Goal: Information Seeking & Learning: Learn about a topic

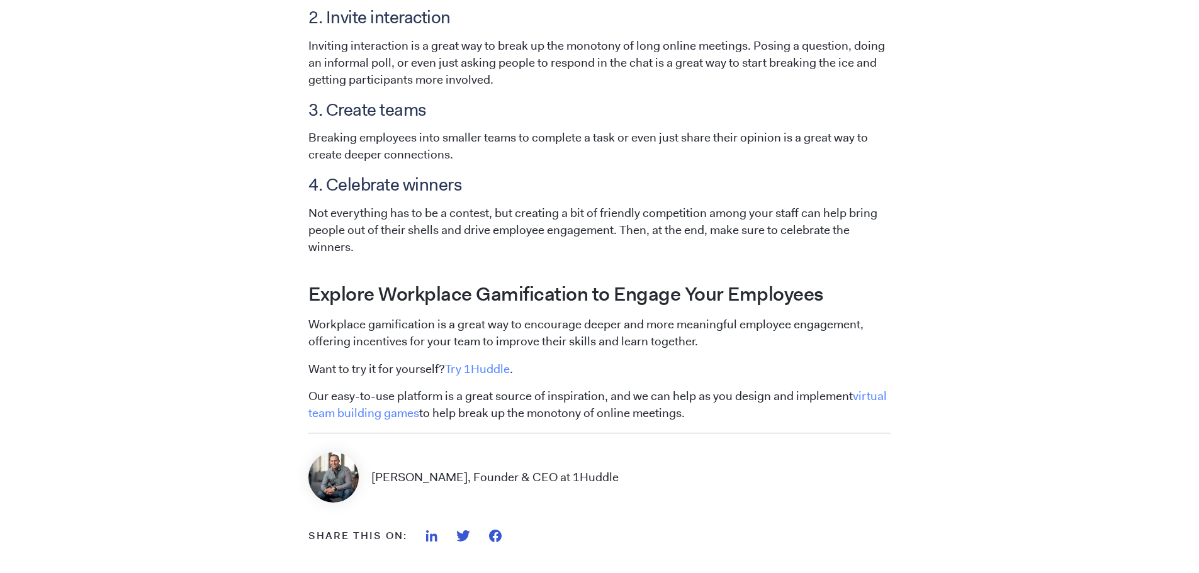
scroll to position [1865, 0]
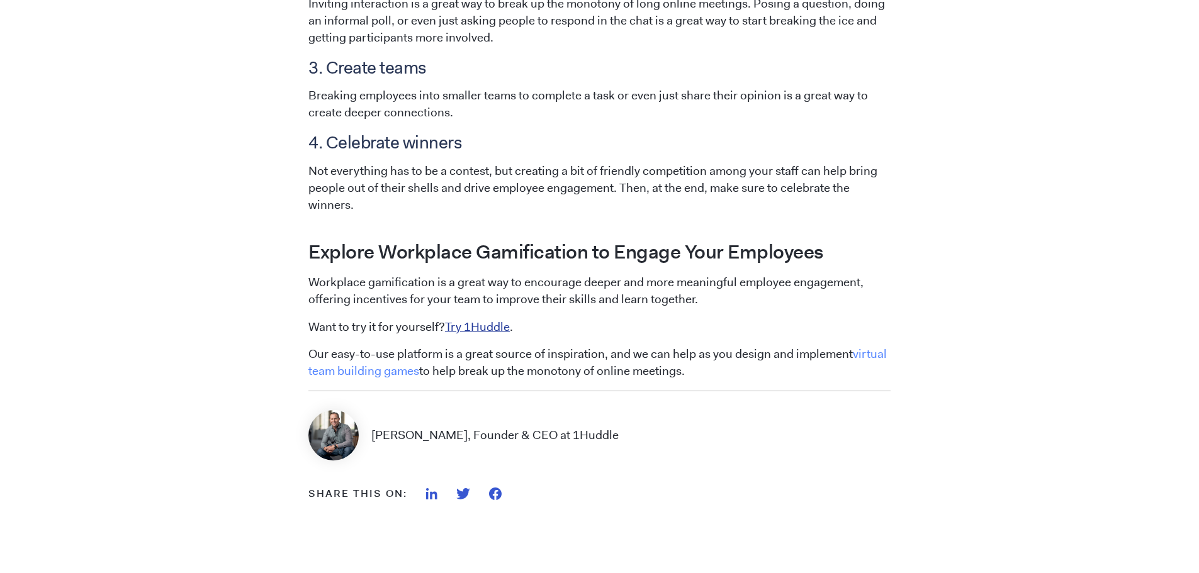
click at [494, 324] on link "Try 1Huddle" at bounding box center [477, 327] width 65 height 16
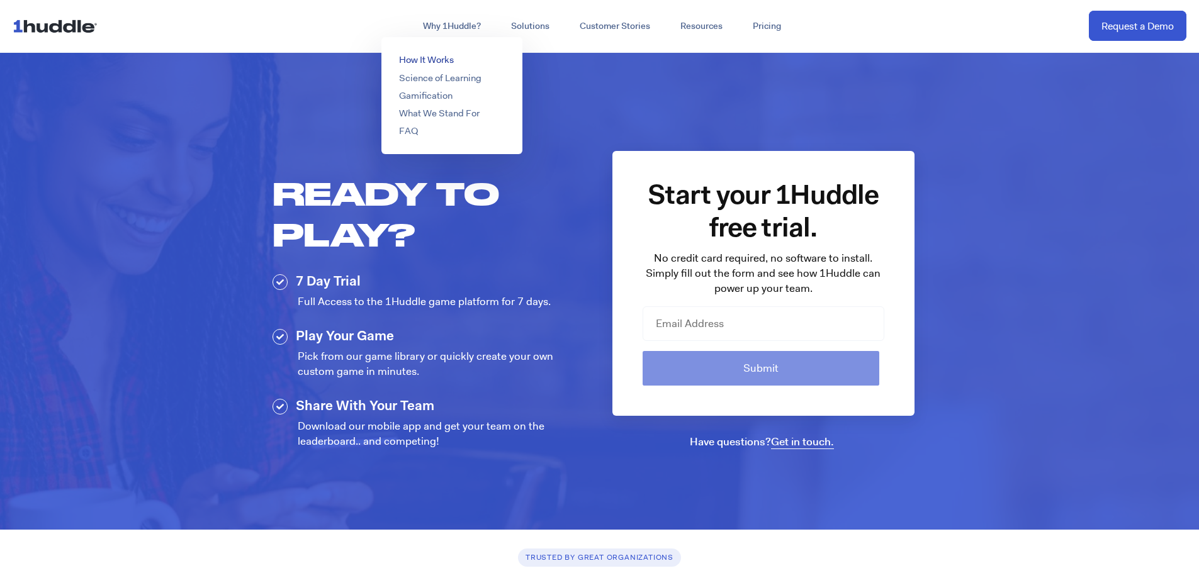
click at [437, 58] on link "How It Works" at bounding box center [426, 60] width 55 height 13
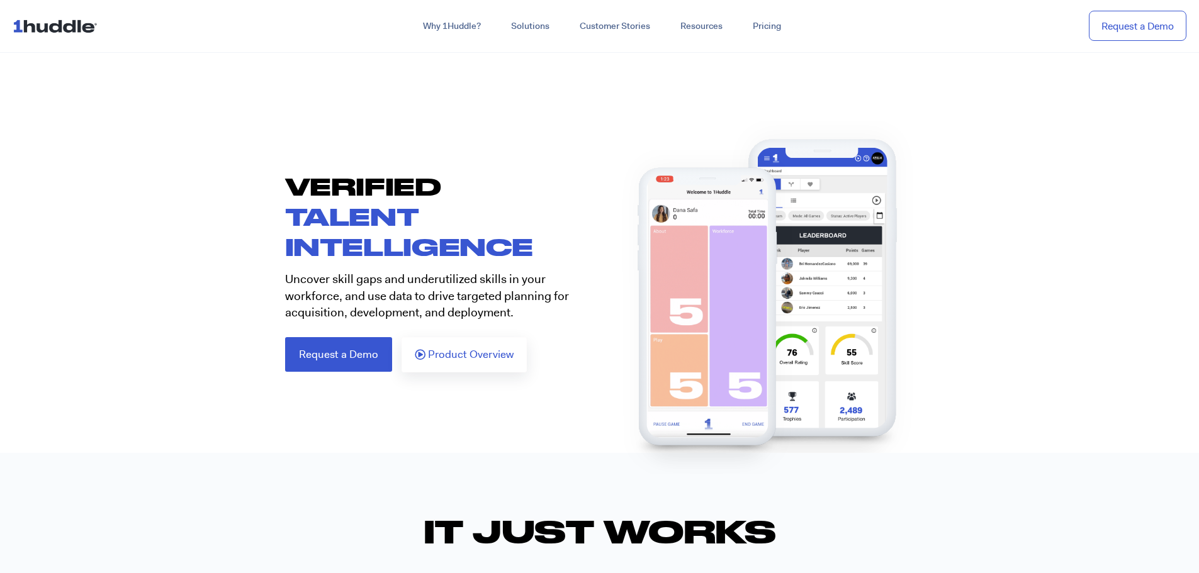
click at [1134, 251] on section "VERIFIED TALENT INTELLIGENCE Uncover skill gaps and underutilized skills in you…" at bounding box center [599, 271] width 1199 height 201
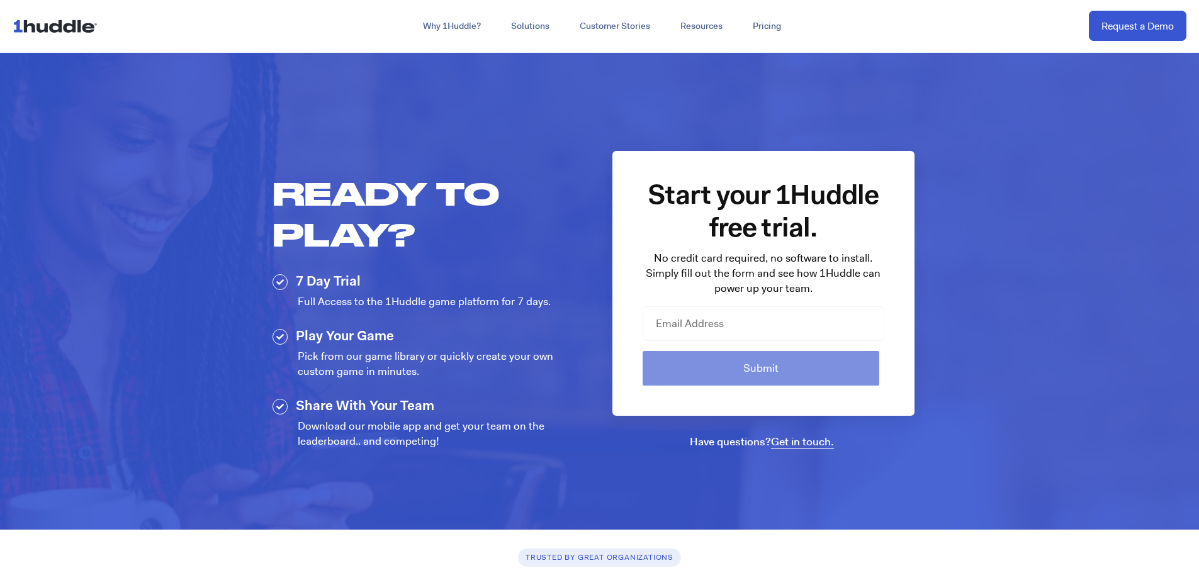
click at [775, 261] on p "No credit card required, no software to install. Simply fill out the form and s…" at bounding box center [764, 273] width 242 height 45
click at [793, 332] on input "email" at bounding box center [764, 324] width 242 height 35
click at [755, 26] on link "Pricing" at bounding box center [767, 26] width 59 height 23
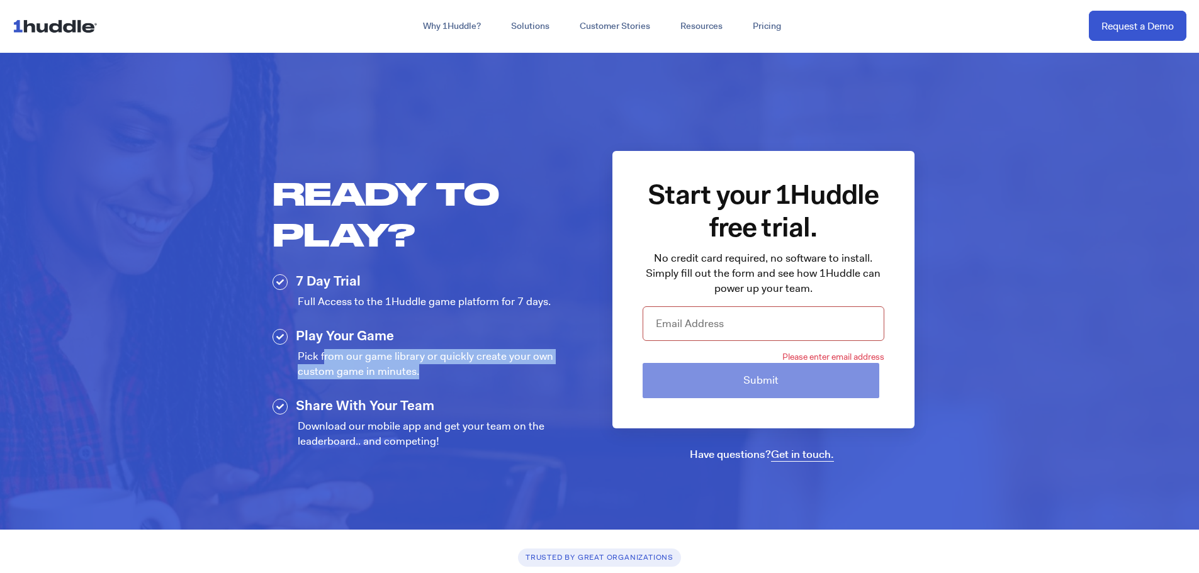
drag, startPoint x: 325, startPoint y: 361, endPoint x: 517, endPoint y: 370, distance: 192.8
click at [517, 370] on div "Pick from our game library or quickly create your own custom game in minutes." at bounding box center [443, 364] width 290 height 30
drag, startPoint x: 517, startPoint y: 370, endPoint x: 502, endPoint y: 317, distance: 54.6
click at [502, 317] on div "Ready to Play? 7 Day Trial Full Access to the 1Huddle game platform for 7 days.…" at bounding box center [436, 300] width 327 height 298
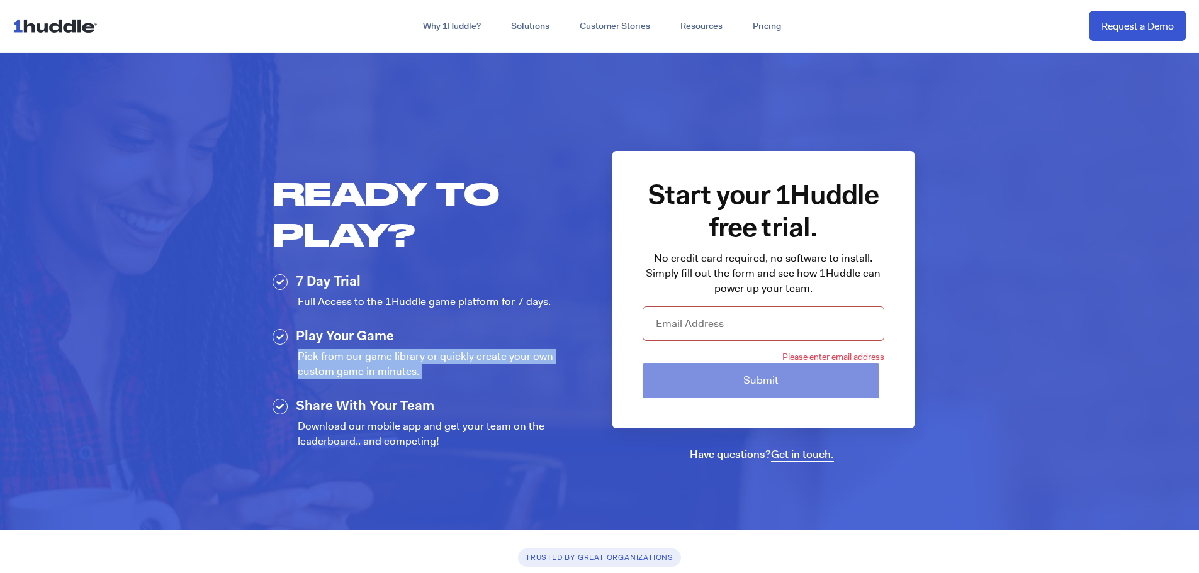
click at [502, 317] on div "Play Your Game" at bounding box center [430, 329] width 315 height 33
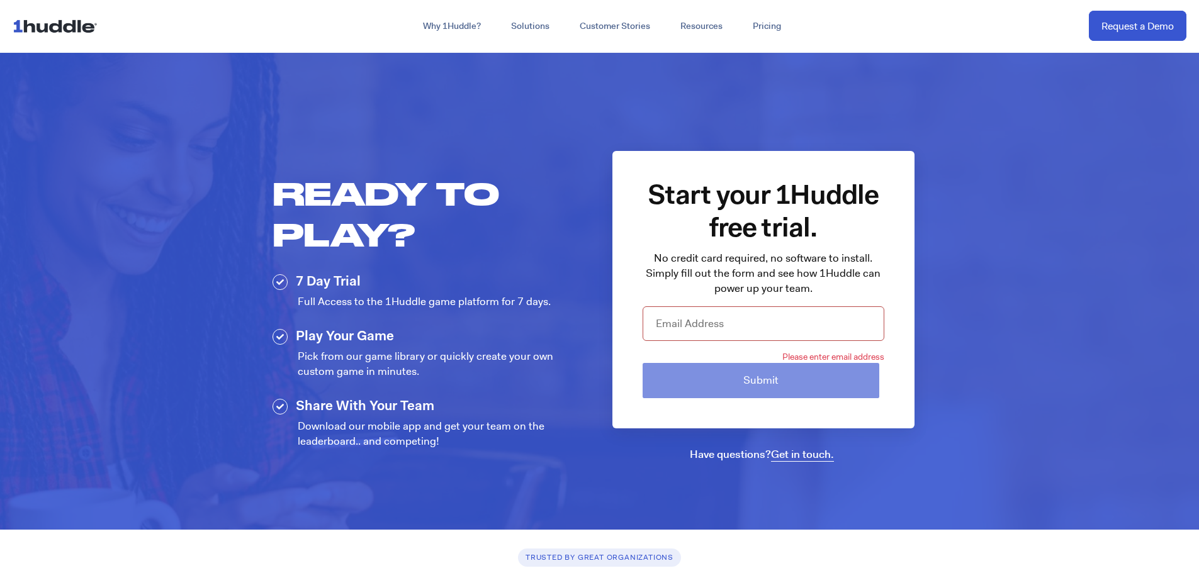
click at [767, 313] on input "email" at bounding box center [764, 324] width 242 height 35
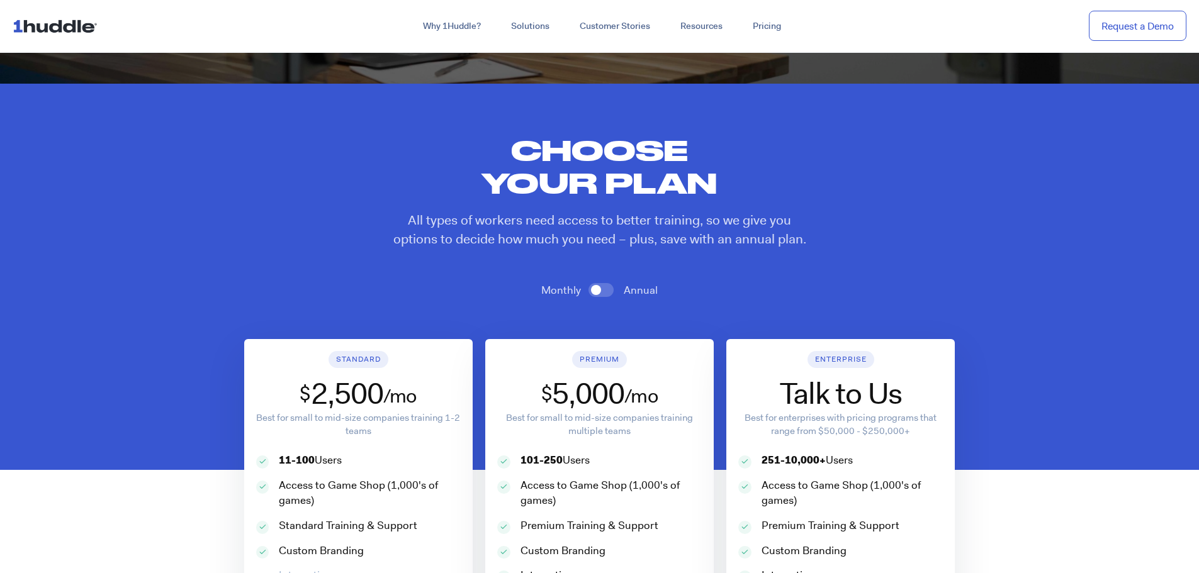
scroll to position [504, 0]
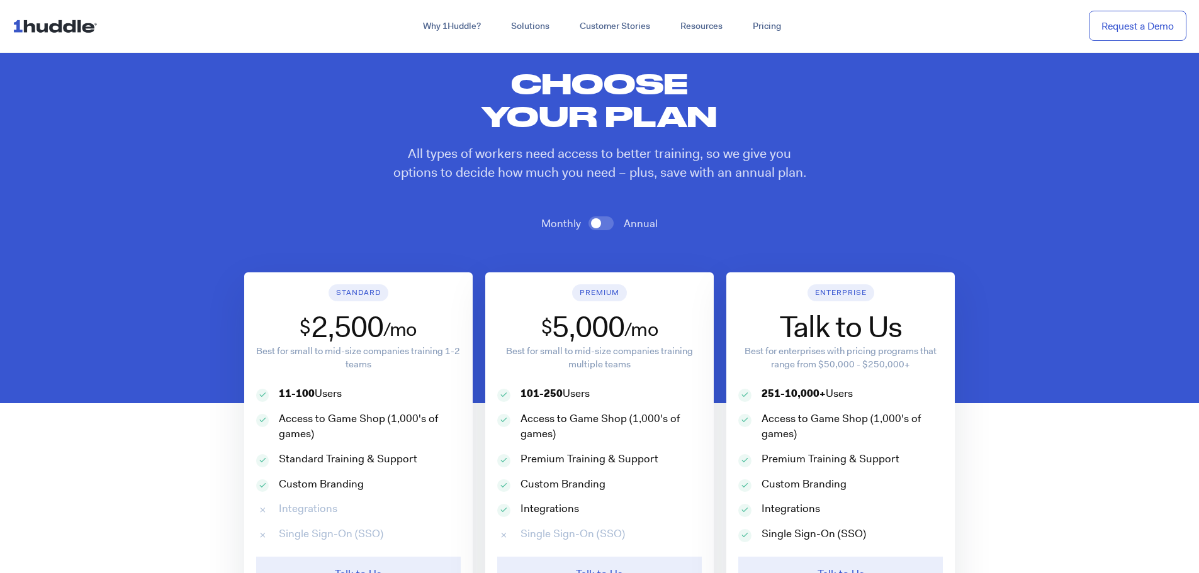
drag, startPoint x: 397, startPoint y: 363, endPoint x: 268, endPoint y: 352, distance: 129.5
drag, startPoint x: 268, startPoint y: 352, endPoint x: 189, endPoint y: 346, distance: 78.9
click at [189, 346] on section "Monthly Annual Standard $ 2,500 /mo Best for small to mid-size companies traini…" at bounding box center [599, 396] width 1199 height 428
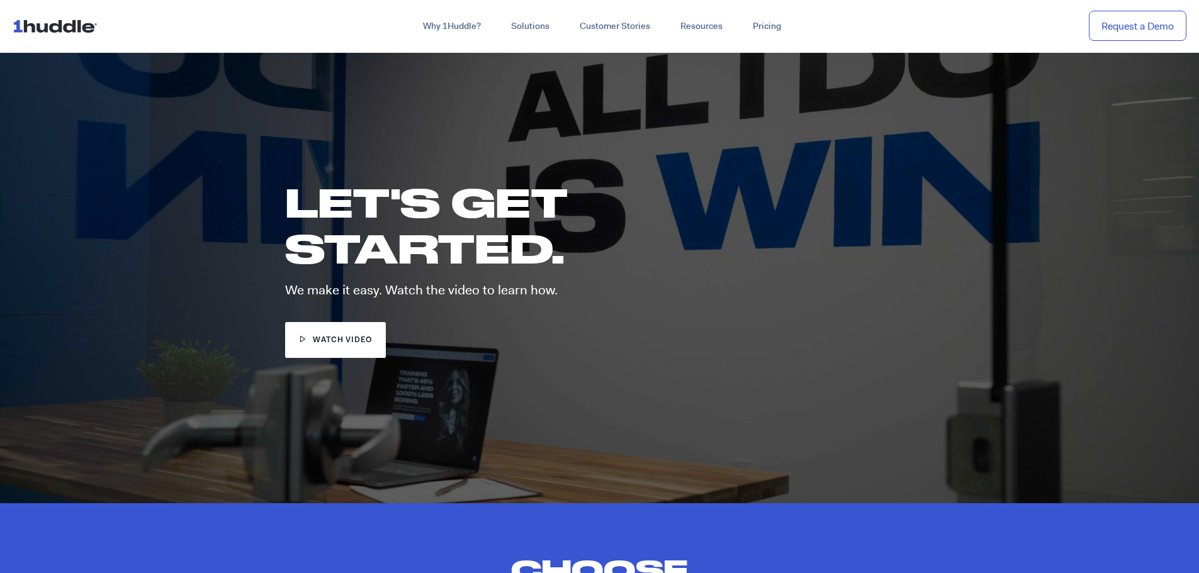
scroll to position [0, 0]
